Goal: Task Accomplishment & Management: Complete application form

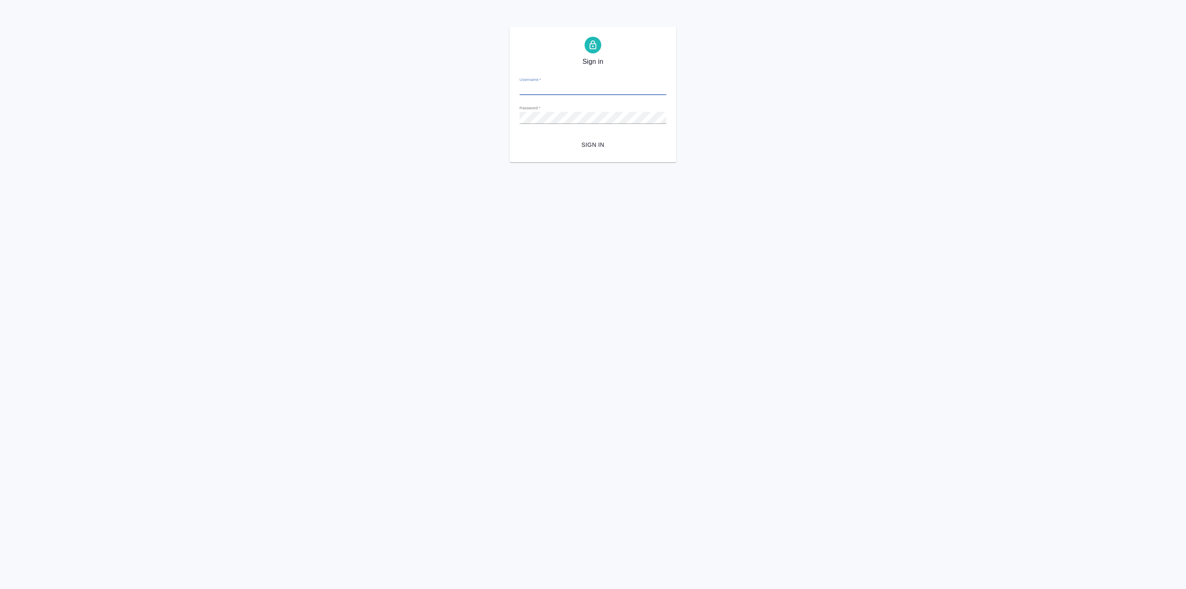
type input "p.linova@awatera.com"
click at [589, 147] on span "Sign in" at bounding box center [592, 145] width 133 height 10
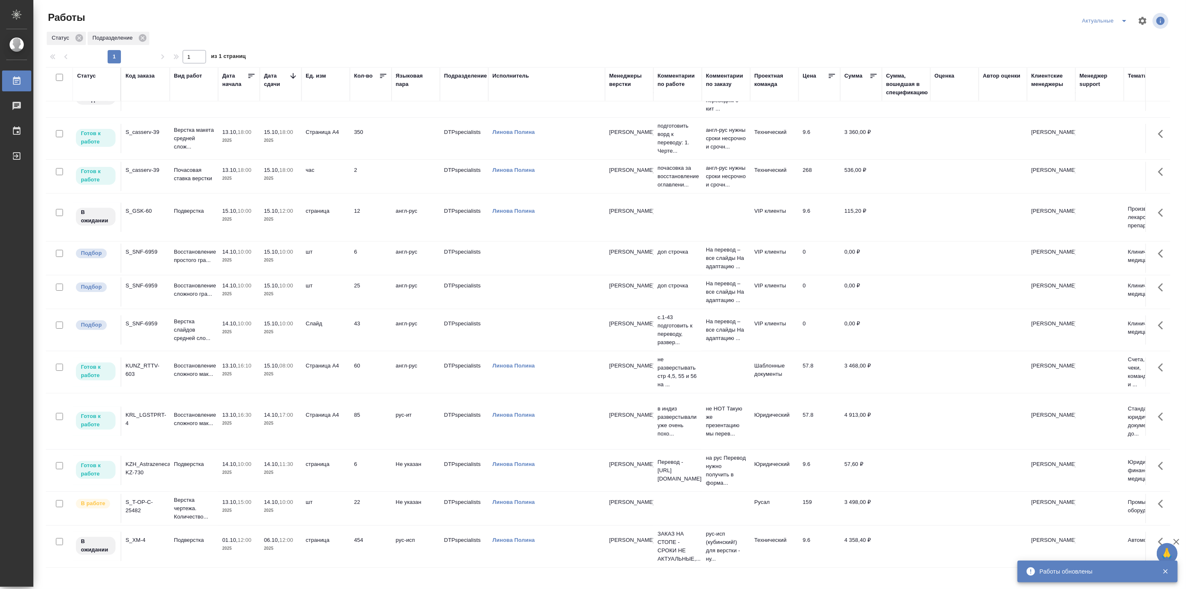
scroll to position [115, 0]
click at [215, 500] on td "Верстка чертежа. Количество..." at bounding box center [194, 508] width 48 height 33
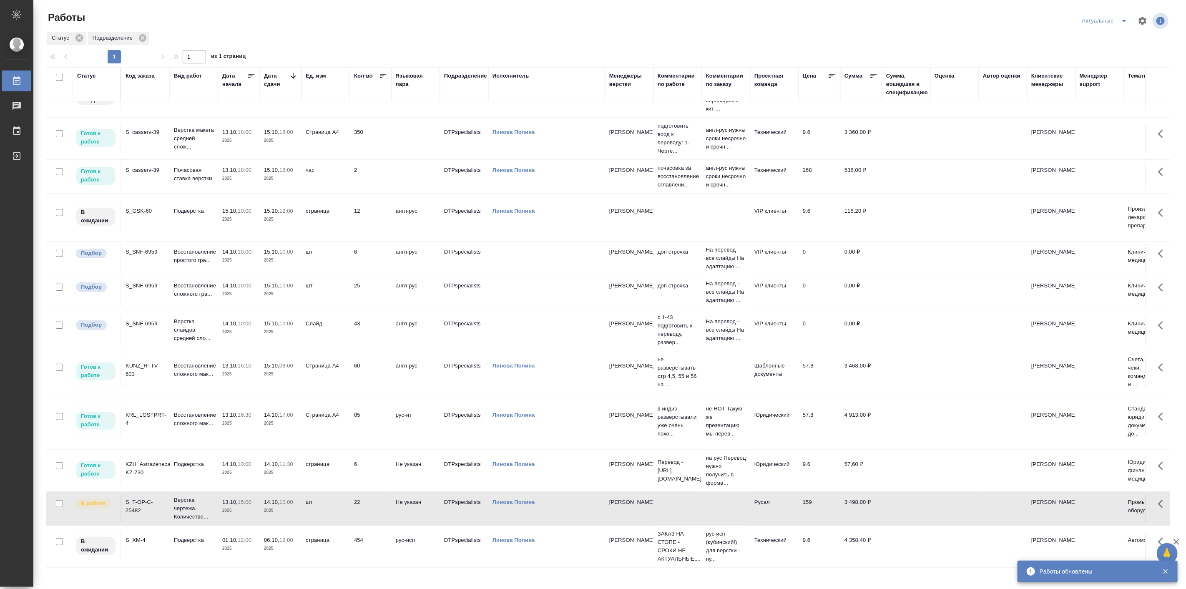
click at [215, 499] on td "Верстка чертежа. Количество..." at bounding box center [194, 508] width 48 height 33
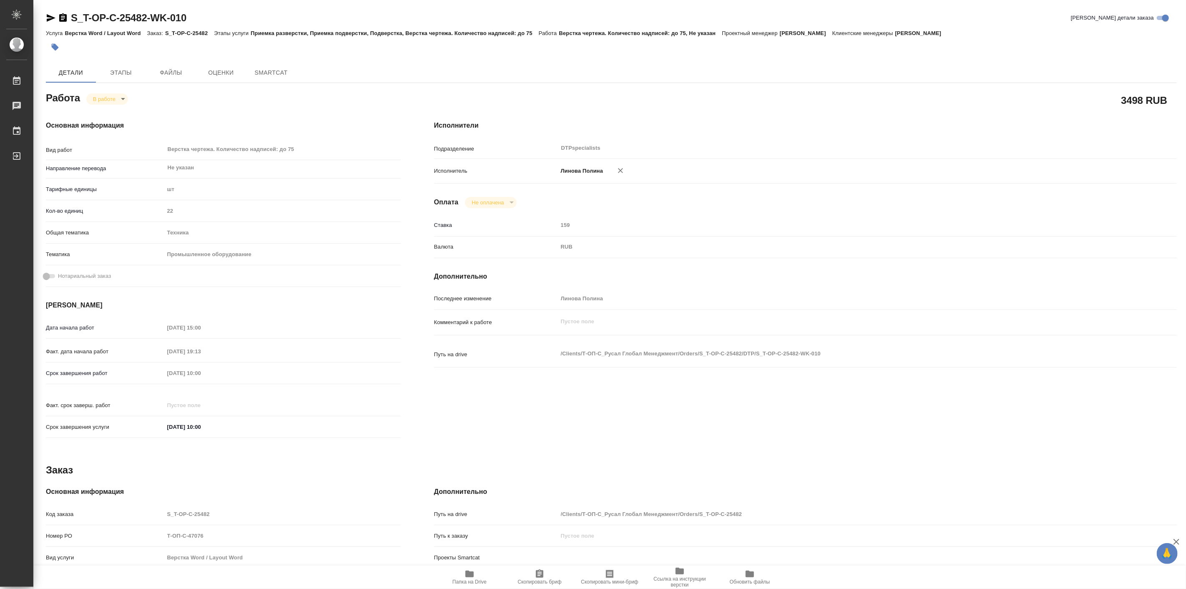
type textarea "x"
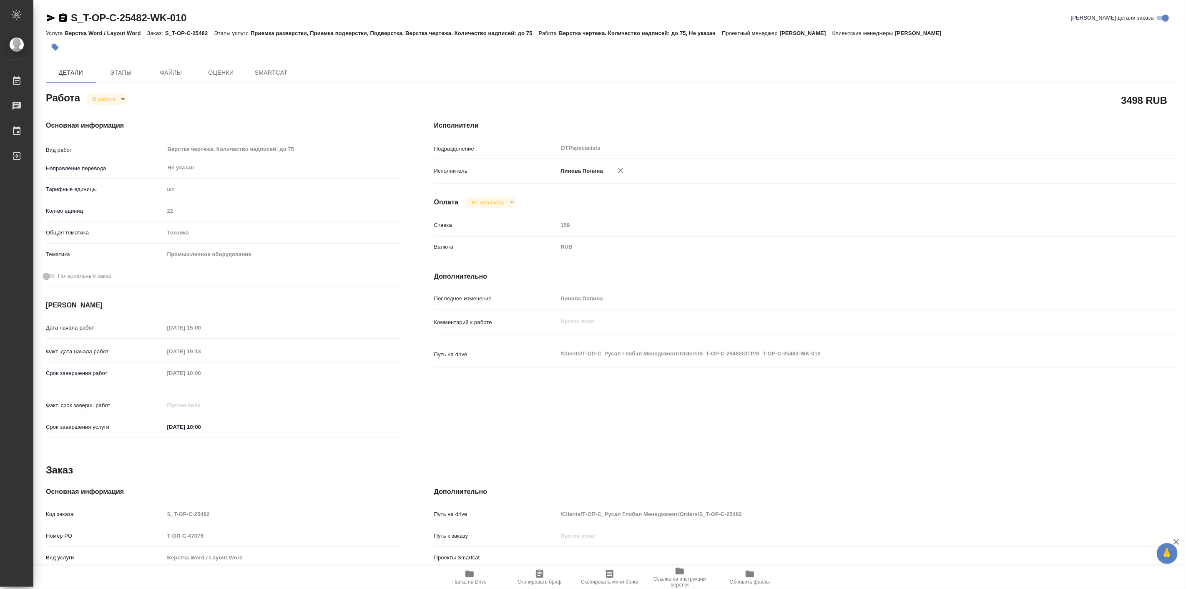
type textarea "x"
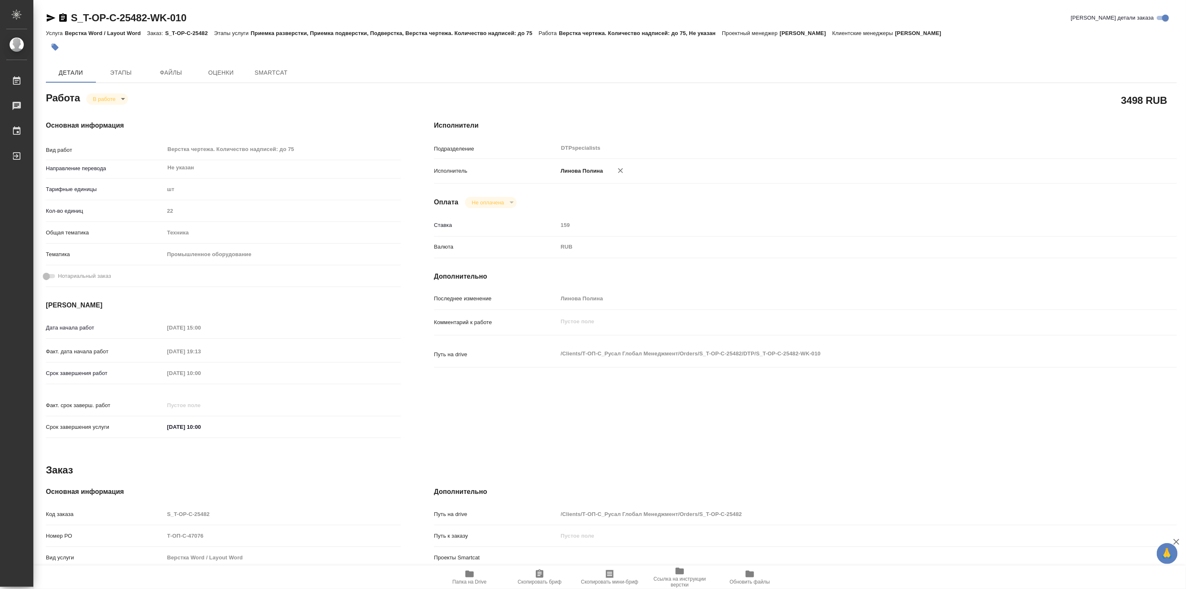
type textarea "x"
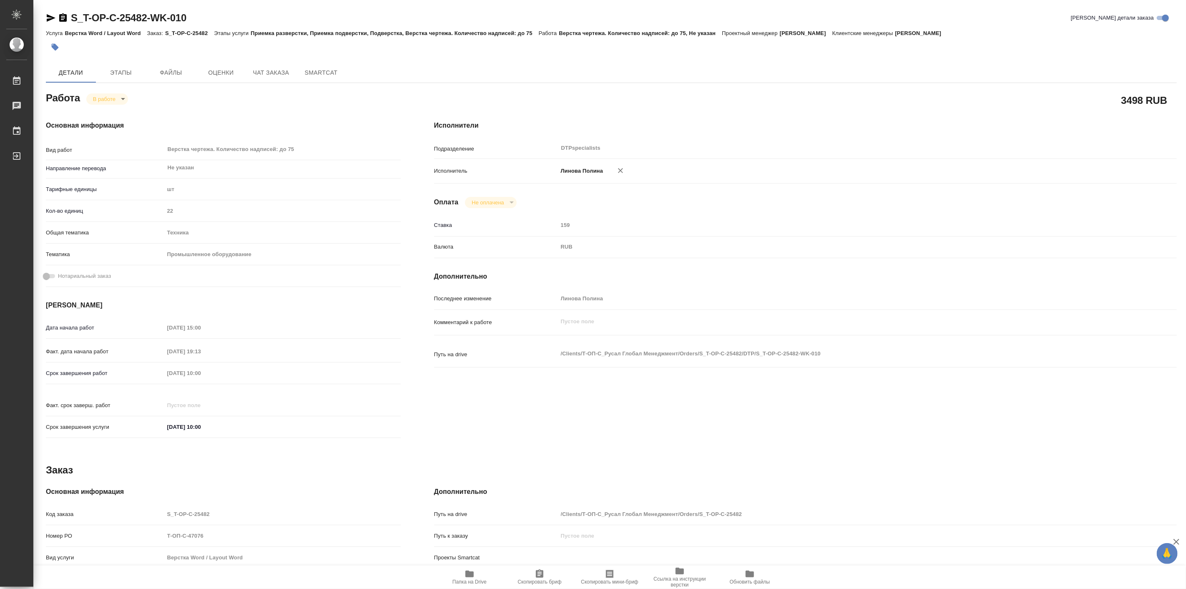
click at [468, 573] on icon "button" at bounding box center [469, 573] width 8 height 7
type textarea "x"
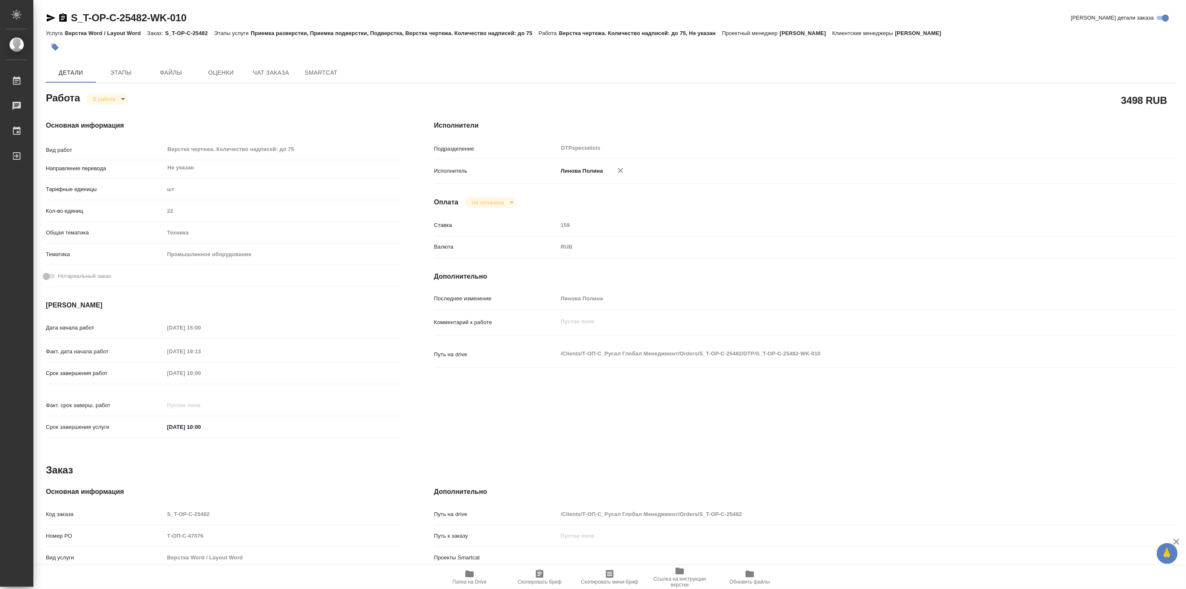
type textarea "x"
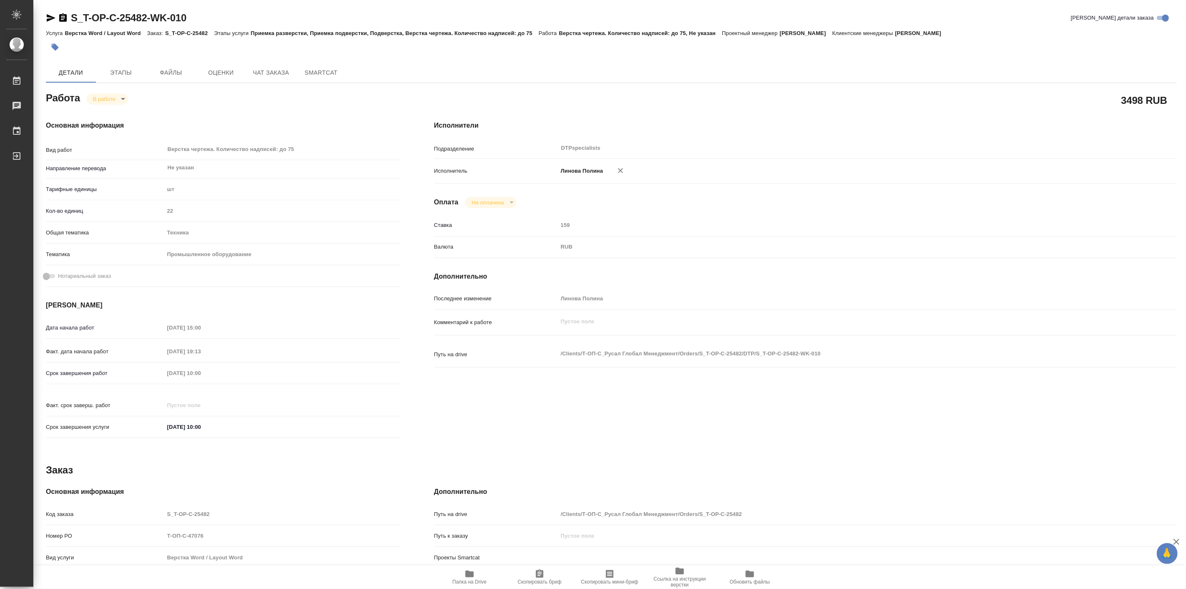
type textarea "x"
